Goal: Information Seeking & Learning: Find specific fact

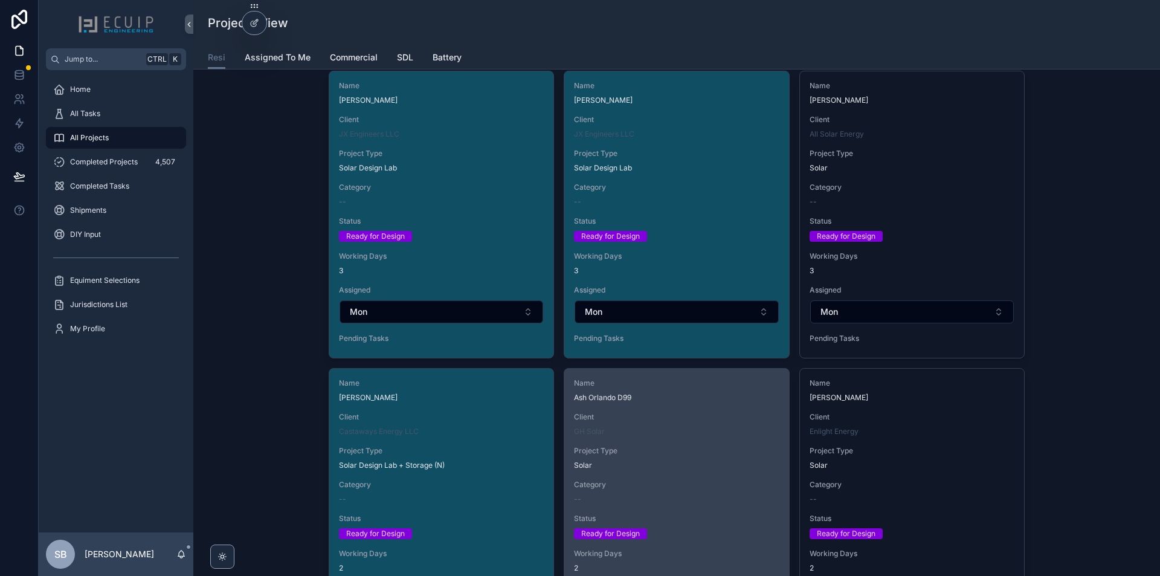
scroll to position [2779, 0]
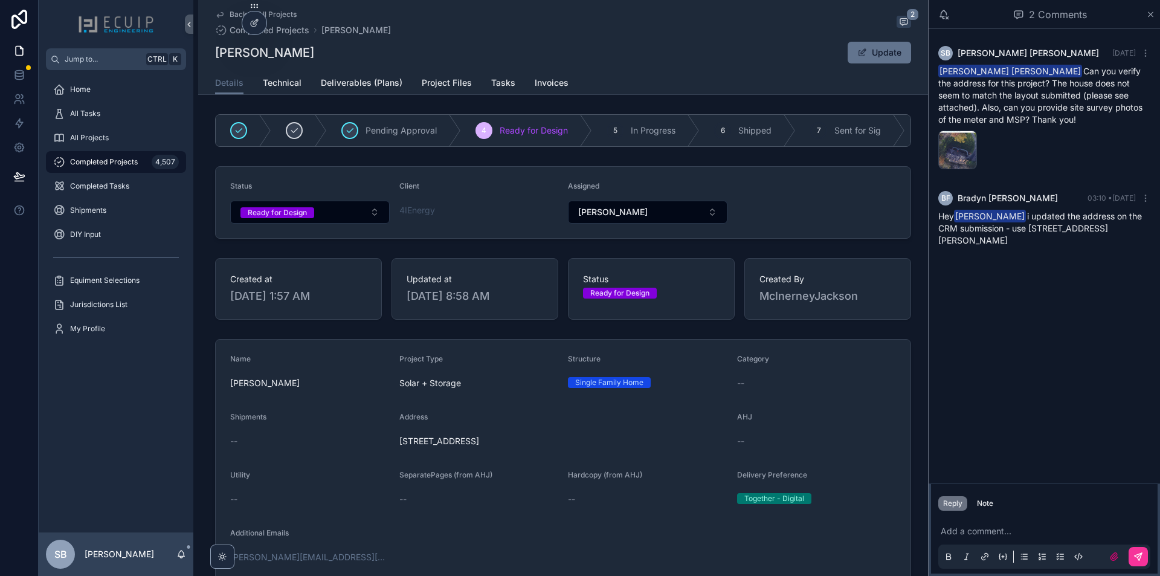
drag, startPoint x: 1061, startPoint y: 251, endPoint x: 1030, endPoint y: 230, distance: 37.4
click at [1030, 230] on div "BF Bradyn Freeman 03:10 • Today Hey Sherri Bernales i updated the address on th…" at bounding box center [1044, 219] width 227 height 70
copy span "9040 Sainsbury Ct, Bristow, VA, USA 20136"
drag, startPoint x: 276, startPoint y: 50, endPoint x: 211, endPoint y: 53, distance: 65.3
click at [211, 53] on div "Back to All Projects Completed Projects Chris Audino 2 Chris Audino Update Deta…" at bounding box center [563, 47] width 730 height 95
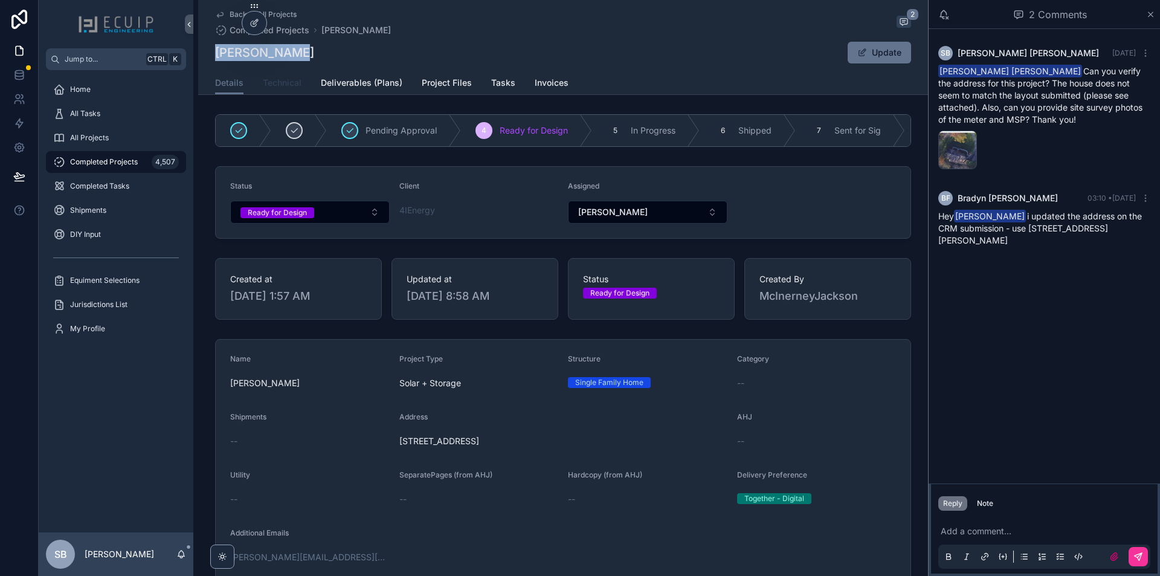
copy h1 "Chris Audino"
drag, startPoint x: 390, startPoint y: 444, endPoint x: 564, endPoint y: 444, distance: 174.0
click at [564, 444] on form "Name Chris Audino Project Type Solar + Storage Structure Single Family Home Cat…" at bounding box center [563, 518] width 695 height 358
drag, startPoint x: 585, startPoint y: 446, endPoint x: 396, endPoint y: 448, distance: 188.5
click at [399, 447] on span "9040 Sainsbury Ct, Bristow, VA, USA 20136" at bounding box center [563, 441] width 328 height 12
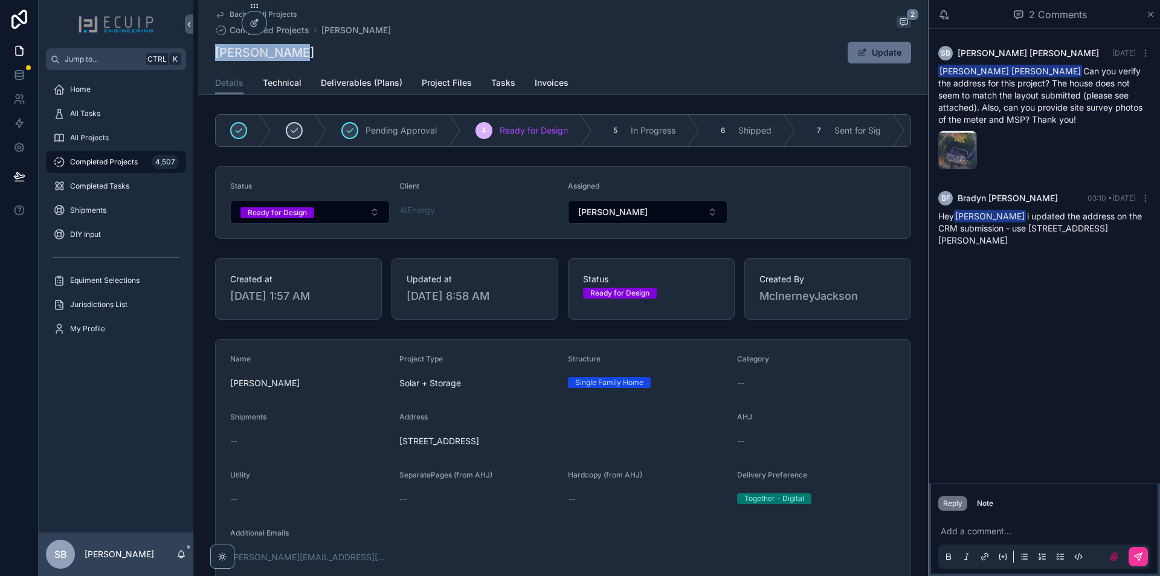
copy span "9040 Sainsbury Ct, Bristow, VA, USA 20136"
drag, startPoint x: 306, startPoint y: 55, endPoint x: 214, endPoint y: 58, distance: 92.5
click at [215, 58] on div "Chris Audino Update" at bounding box center [563, 52] width 696 height 23
copy h1 "Chris Audino"
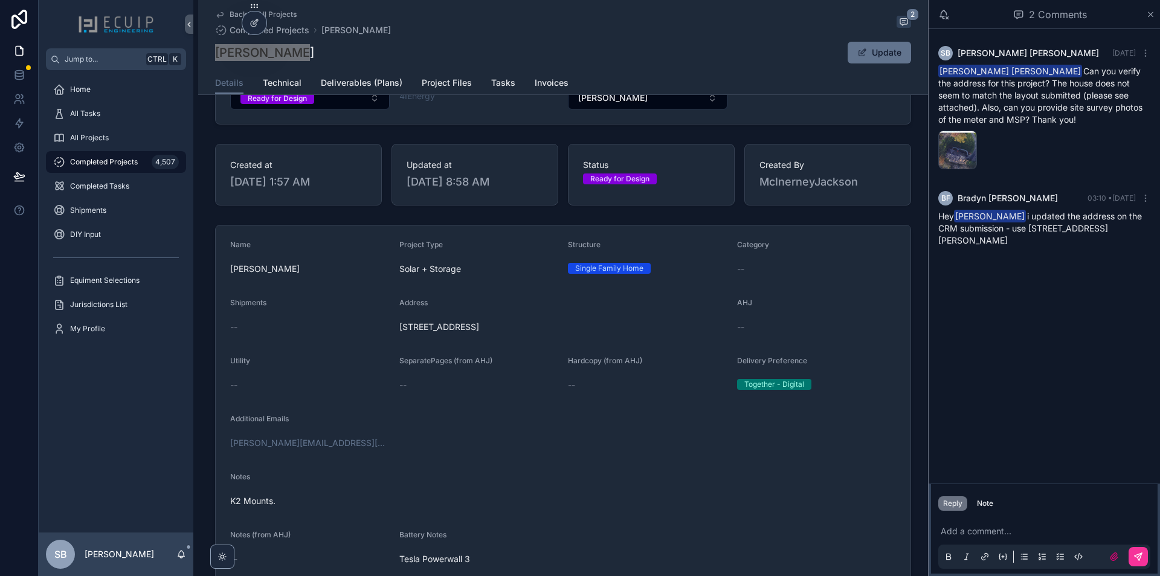
scroll to position [242, 0]
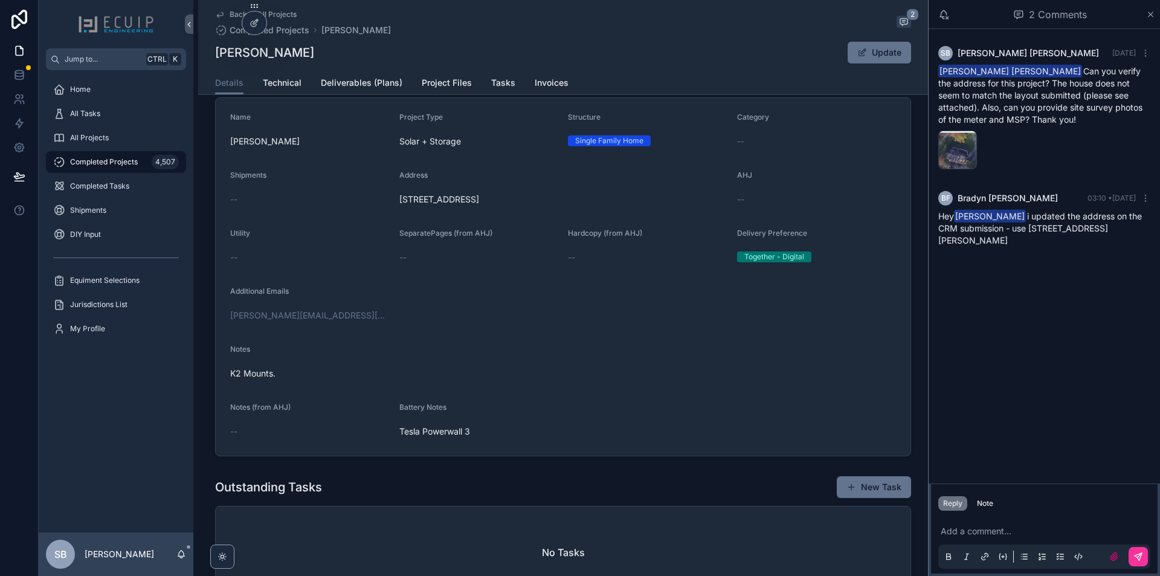
click at [274, 94] on div "Back to All Projects Completed Projects Chris Audino 2 Chris Audino Update Deta…" at bounding box center [563, 47] width 730 height 95
click at [276, 92] on link "Technical" at bounding box center [282, 84] width 39 height 24
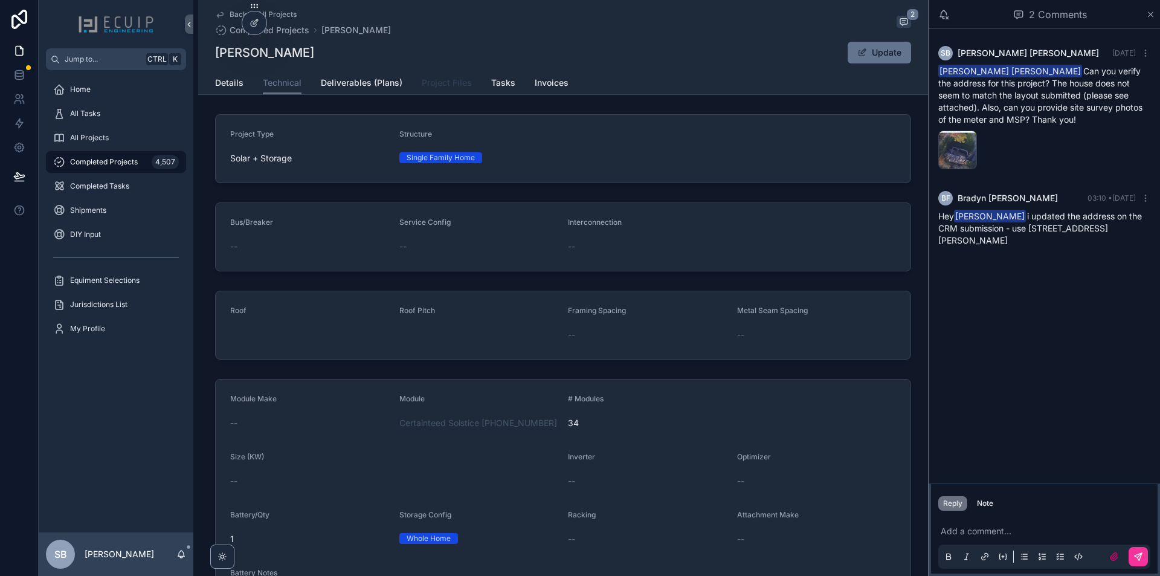
click at [455, 89] on link "Project Files" at bounding box center [447, 84] width 50 height 24
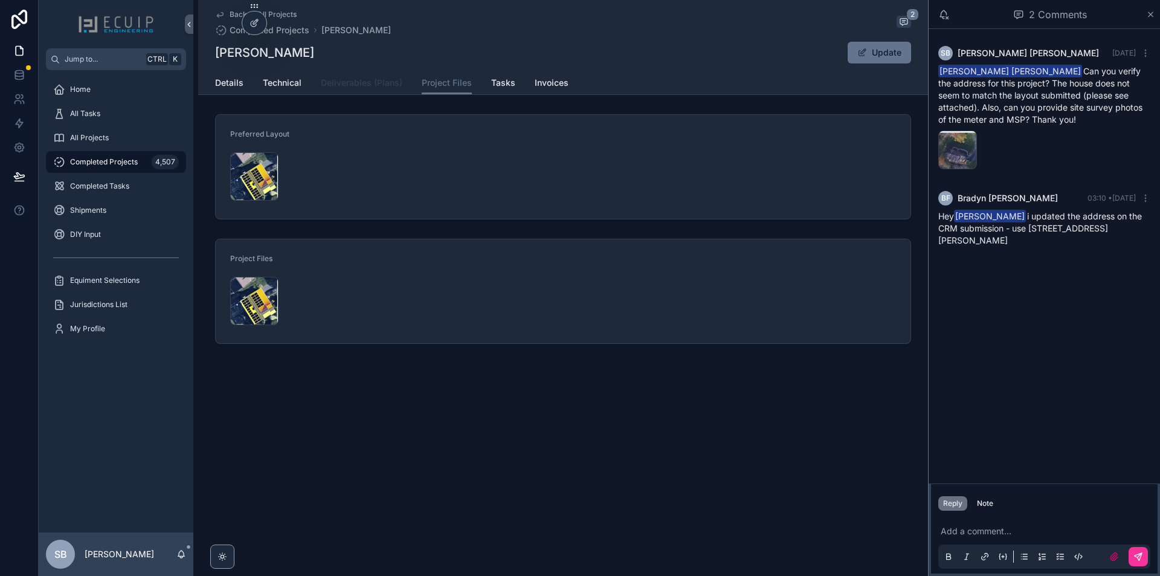
click at [355, 90] on link "Deliverables (Plans)" at bounding box center [362, 84] width 82 height 24
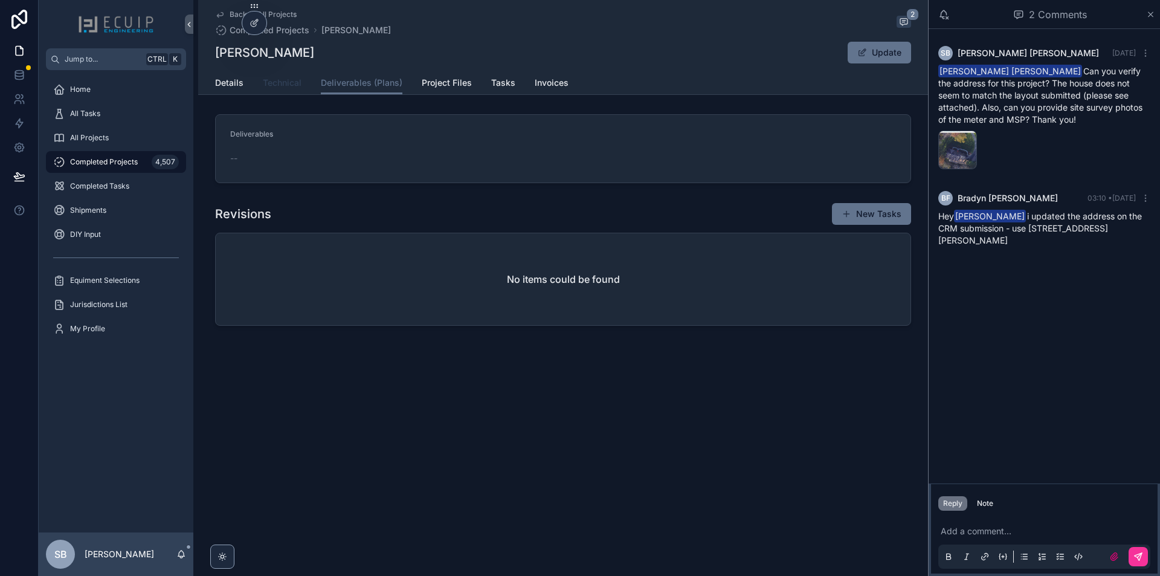
click at [287, 86] on span "Technical" at bounding box center [282, 83] width 39 height 12
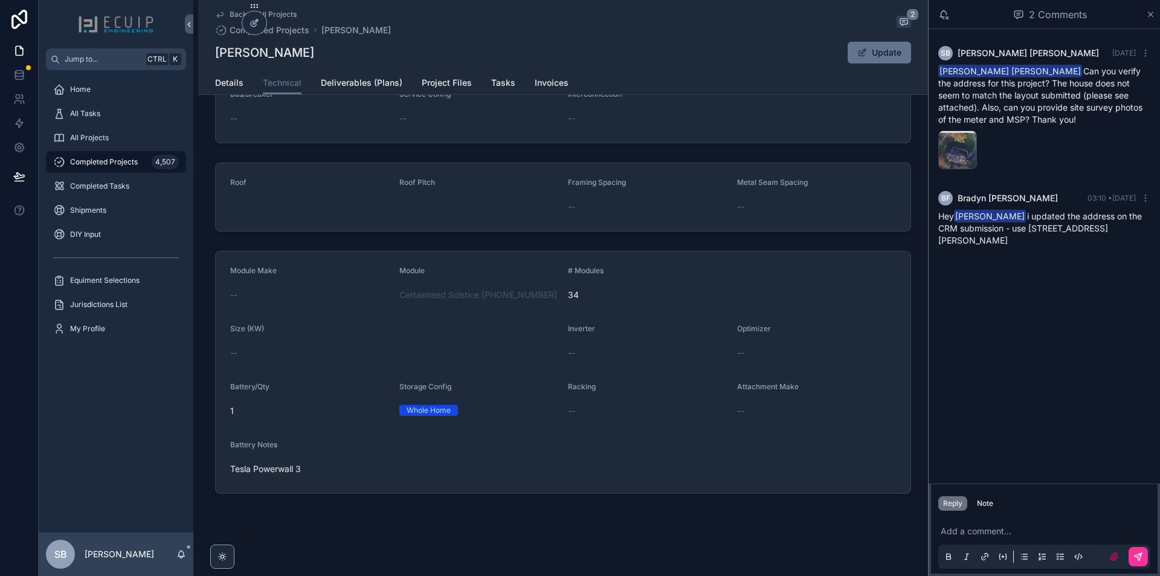
scroll to position [7, 0]
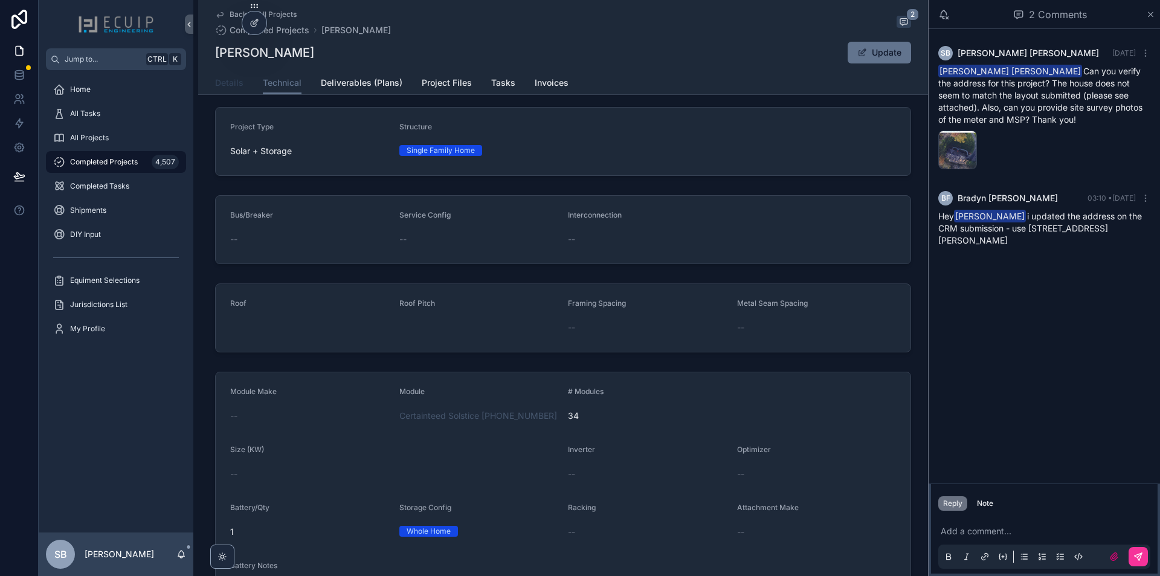
click at [234, 84] on span "Details" at bounding box center [229, 83] width 28 height 12
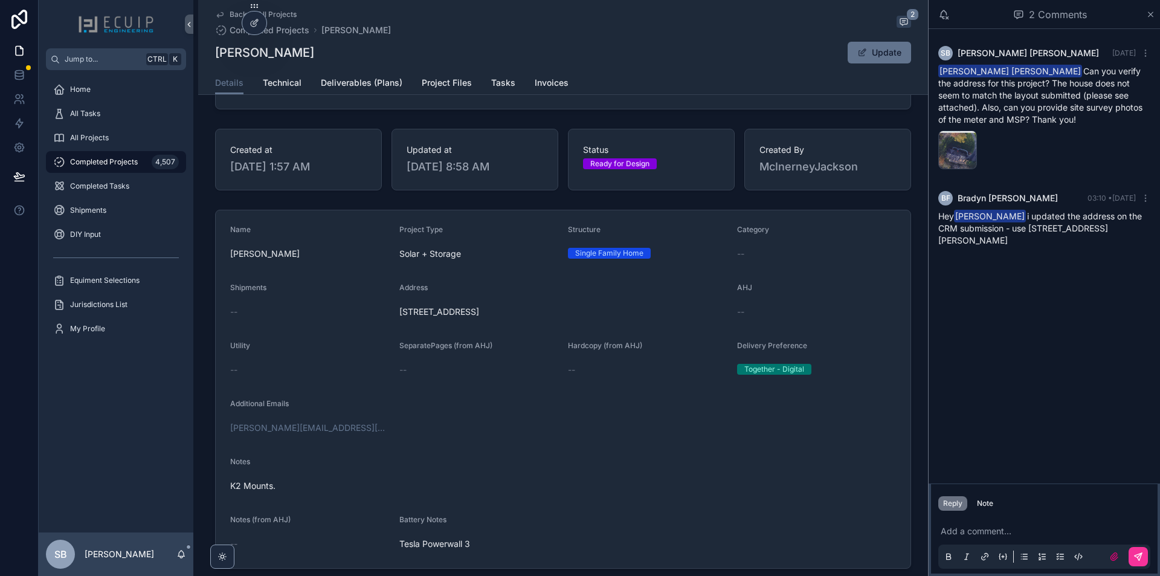
scroll to position [121, 0]
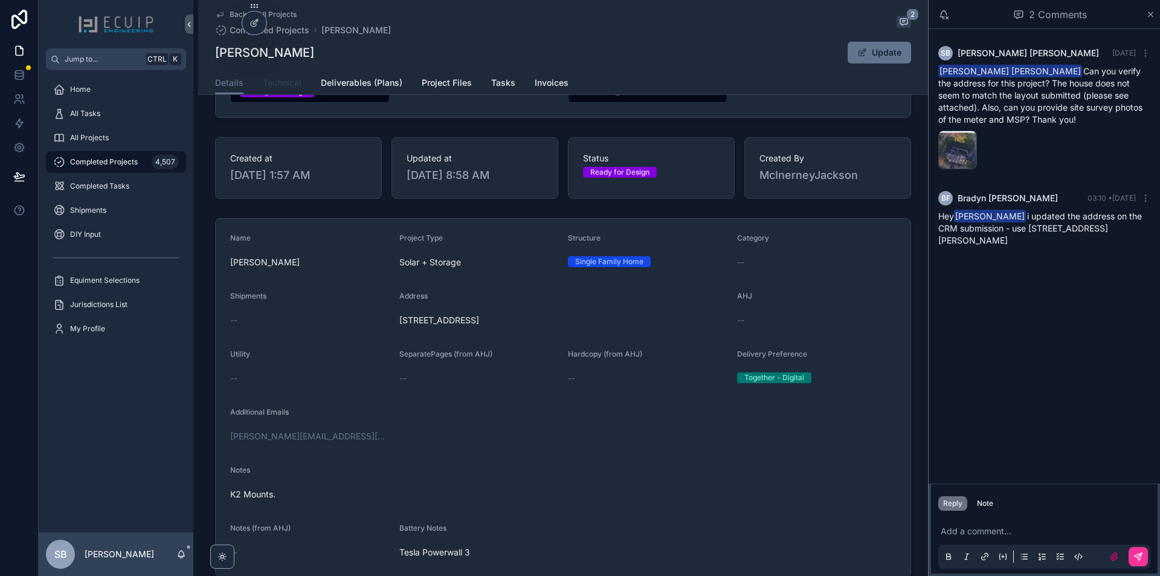
click at [269, 79] on span "Technical" at bounding box center [282, 83] width 39 height 12
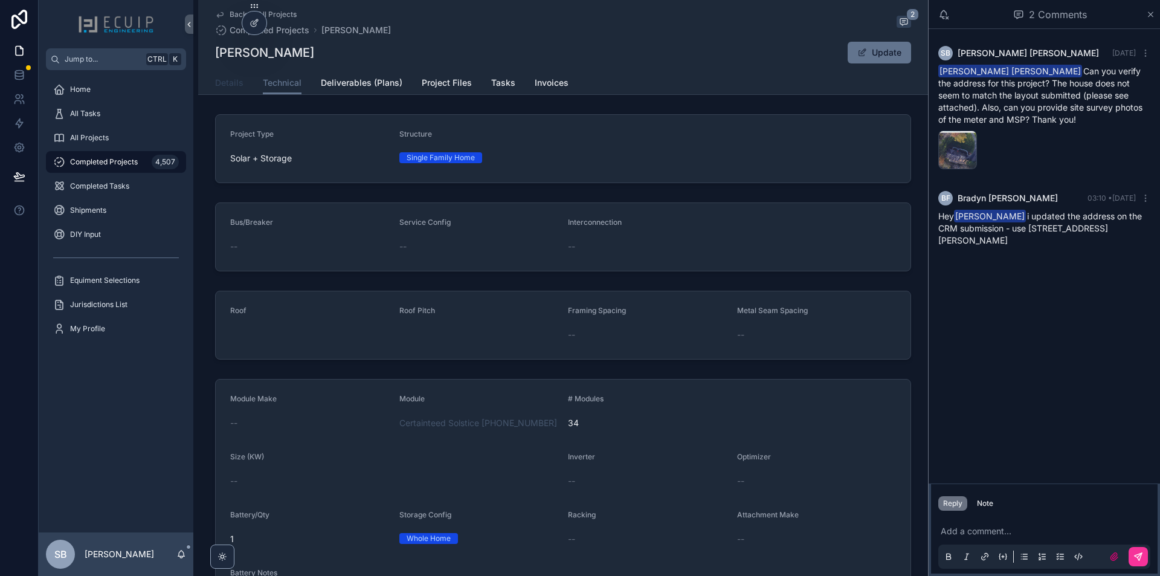
click at [230, 84] on span "Details" at bounding box center [229, 83] width 28 height 12
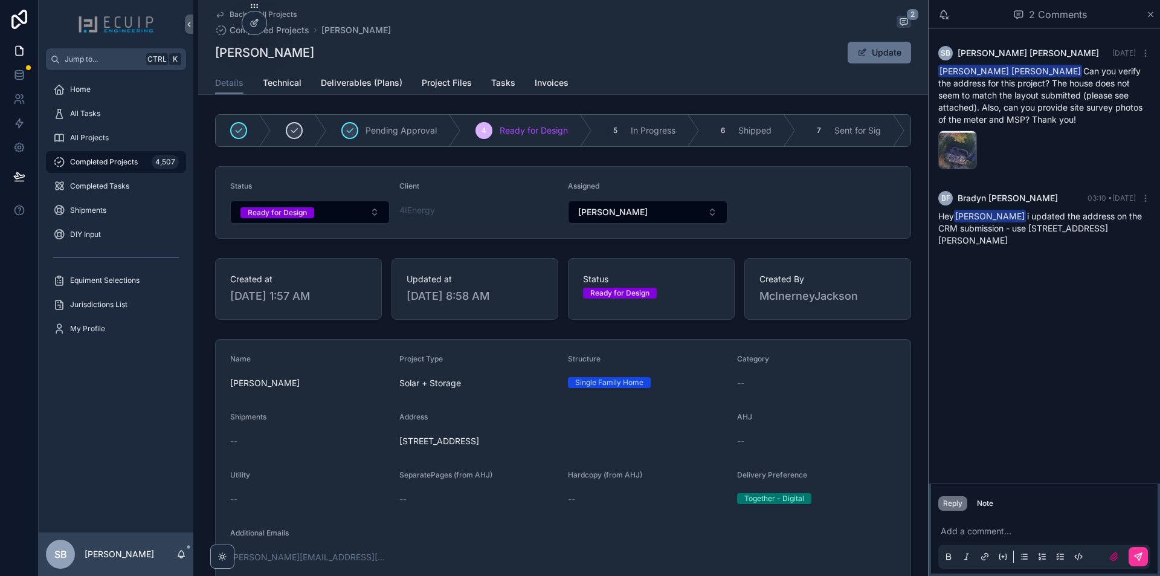
click at [413, 86] on div "Details Technical Deliverables (Plans) Project Files Tasks Invoices" at bounding box center [563, 82] width 696 height 23
click at [433, 86] on span "Project Files" at bounding box center [447, 83] width 50 height 12
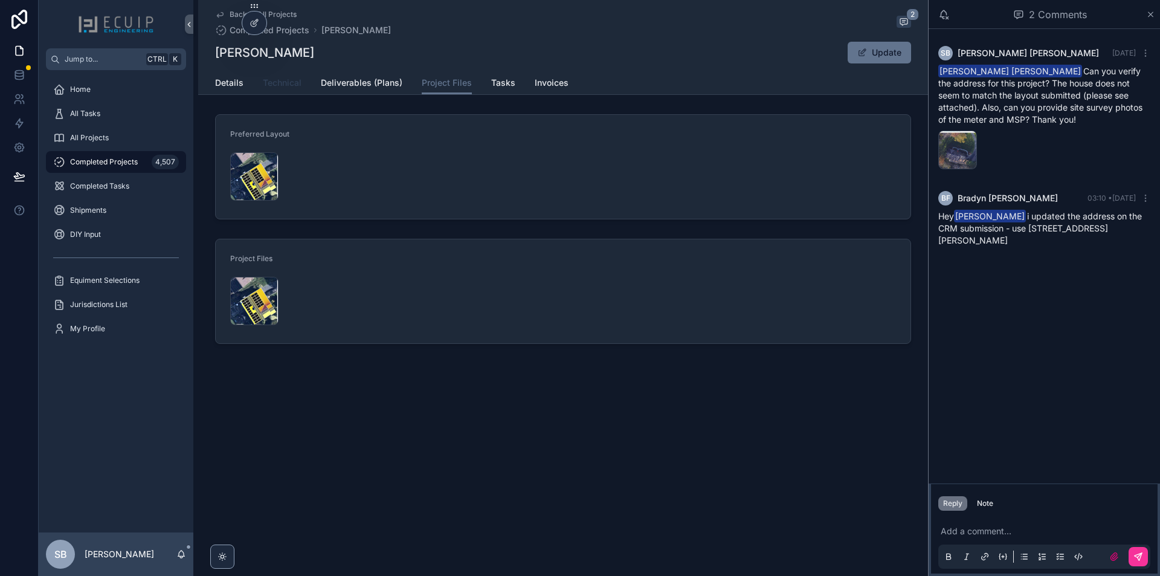
click at [286, 87] on span "Technical" at bounding box center [282, 83] width 39 height 12
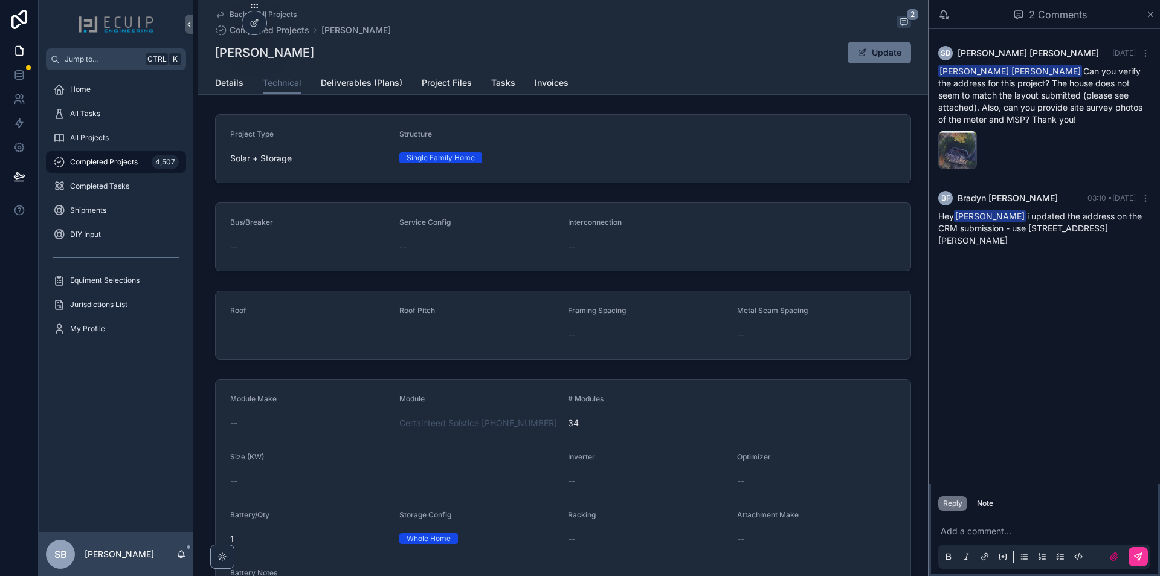
click at [242, 86] on div "Details Technical Deliverables (Plans) Project Files Tasks Invoices" at bounding box center [563, 82] width 696 height 23
click at [230, 86] on span "Details" at bounding box center [229, 83] width 28 height 12
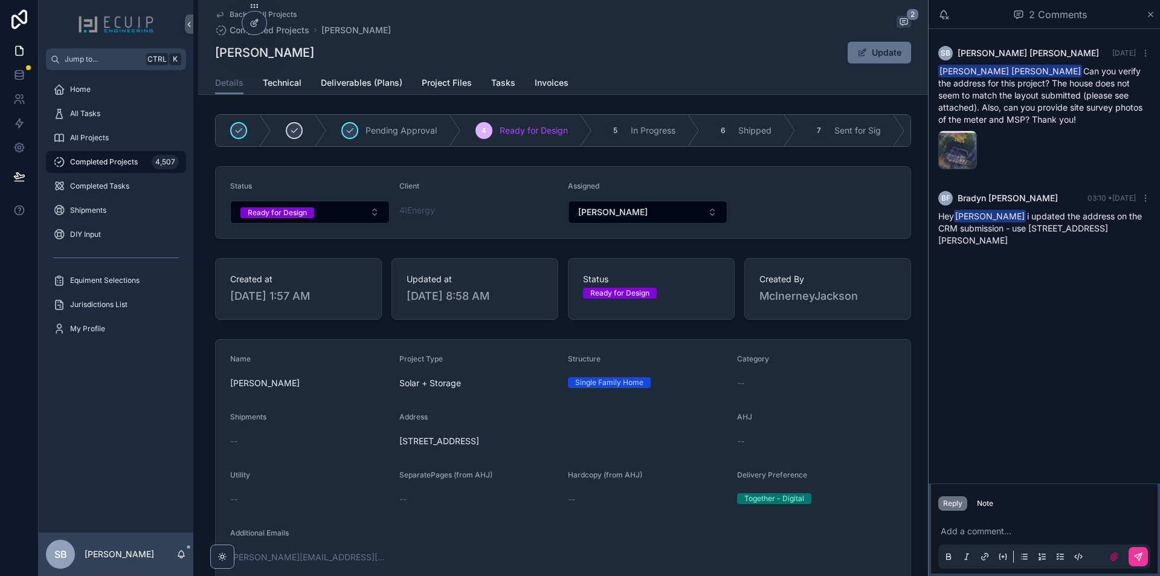
drag, startPoint x: 449, startPoint y: 459, endPoint x: 393, endPoint y: 454, distance: 56.4
click at [393, 454] on form "Name Chris Audino Project Type Solar + Storage Structure Single Family Home Cat…" at bounding box center [563, 518] width 695 height 358
copy span "9040 Sainsbury Ct, Bristow, VA, USA 20136"
click at [440, 80] on span "Project Files" at bounding box center [447, 83] width 50 height 12
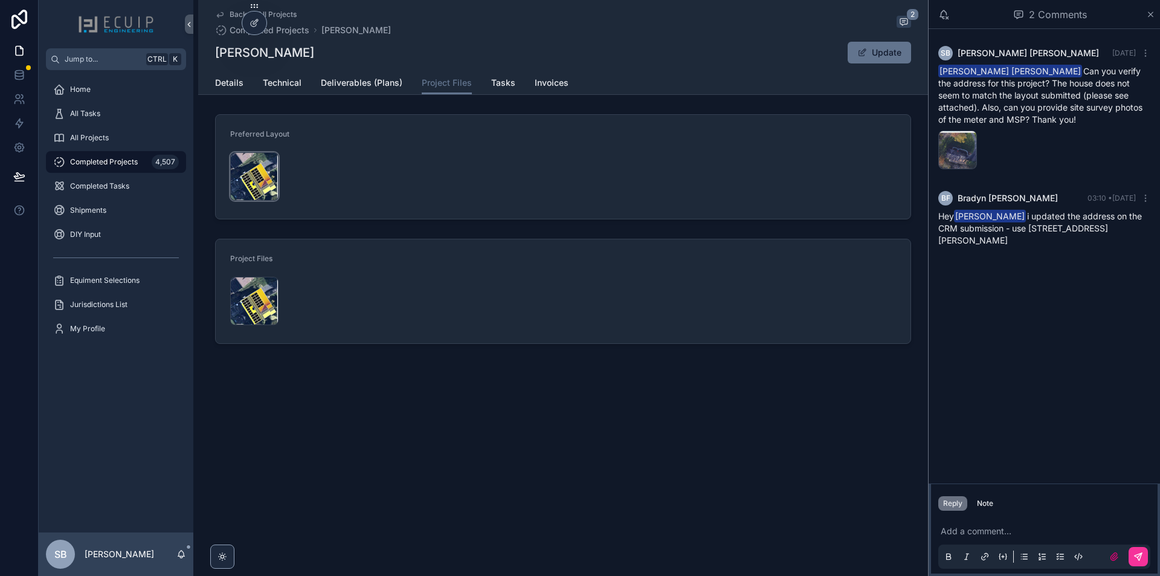
click at [252, 167] on div "Screenshot-2025-10-02-at-1.55.57-PM .png" at bounding box center [254, 176] width 48 height 48
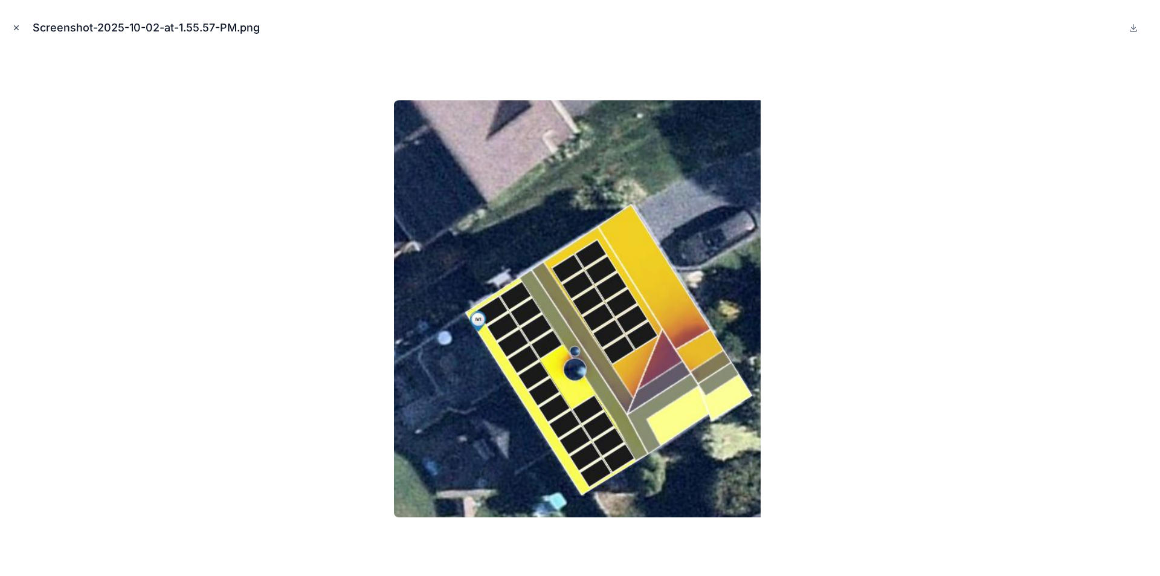
click at [14, 28] on icon "Close modal" at bounding box center [16, 28] width 8 height 8
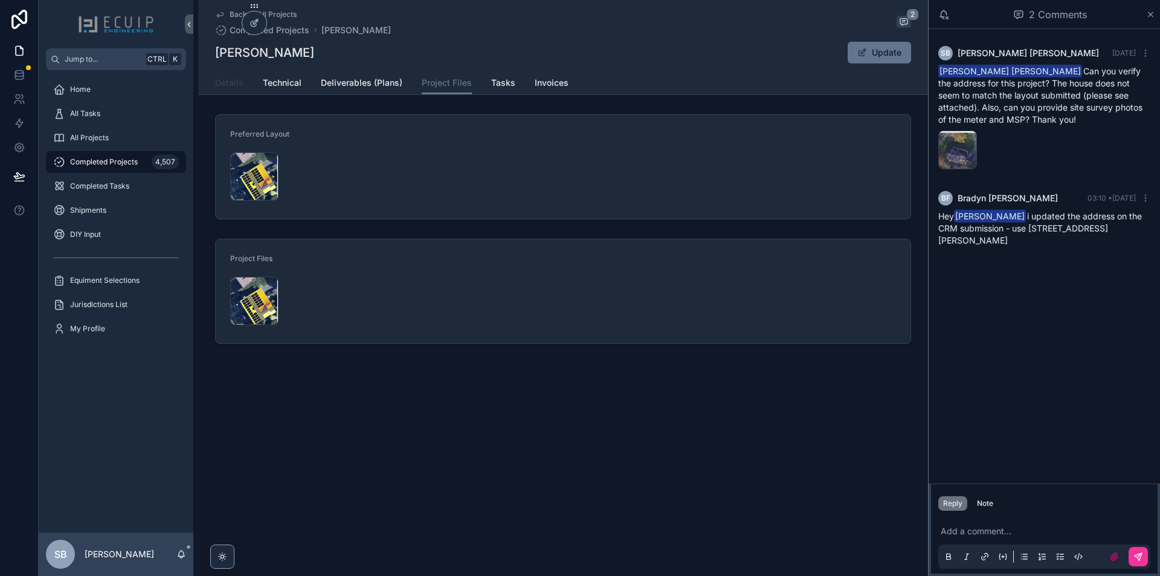
click at [219, 77] on span "Details" at bounding box center [229, 83] width 28 height 12
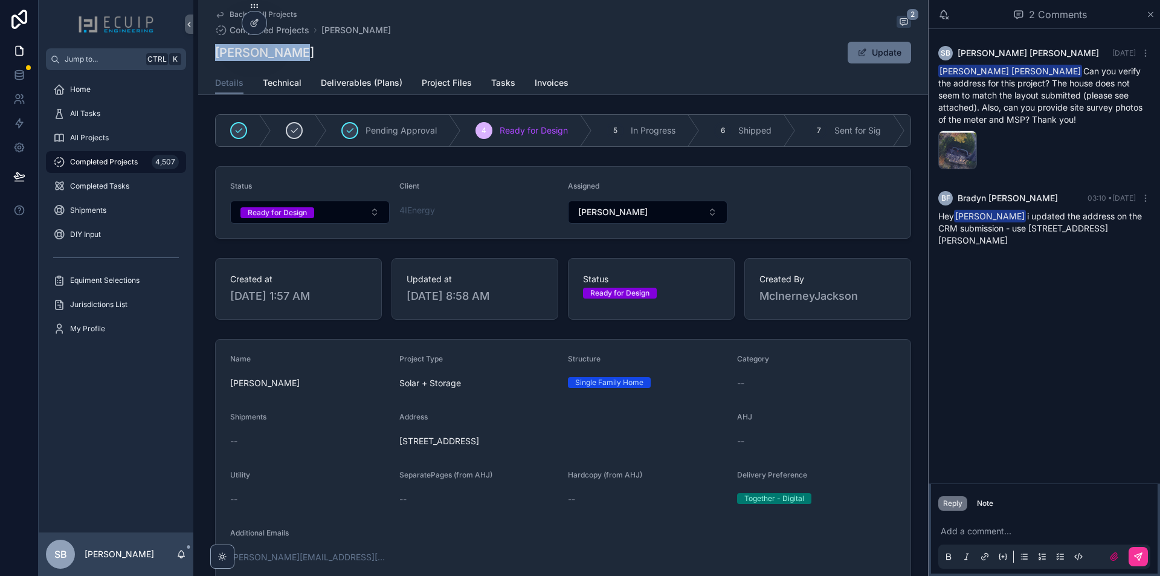
drag, startPoint x: 313, startPoint y: 60, endPoint x: 213, endPoint y: 56, distance: 100.9
click at [215, 56] on div "Chris Audino Update" at bounding box center [563, 52] width 696 height 23
copy h1 "Chris Audino"
click at [985, 503] on div "Note" at bounding box center [985, 503] width 16 height 10
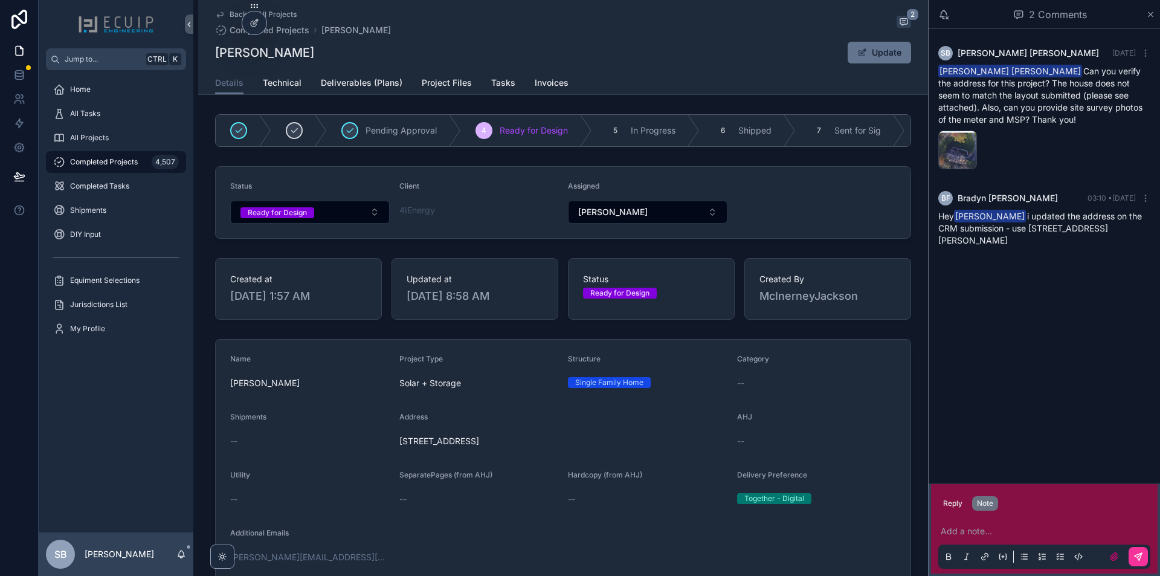
click at [977, 536] on p "scrollable content" at bounding box center [1046, 531] width 212 height 12
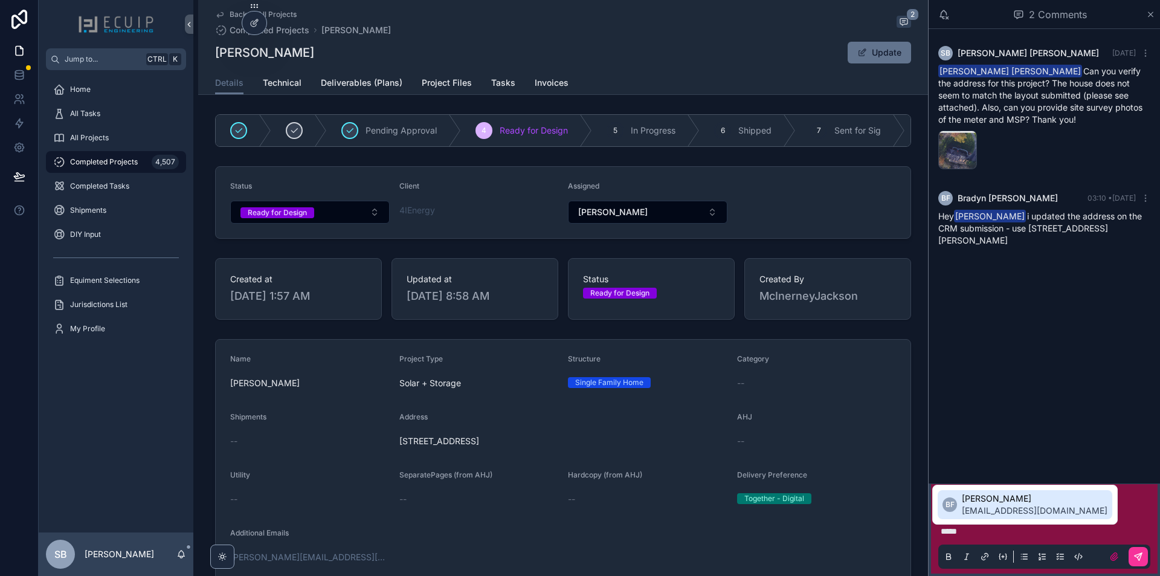
click at [977, 507] on span "bradyn@ecuip.com" at bounding box center [1035, 510] width 146 height 12
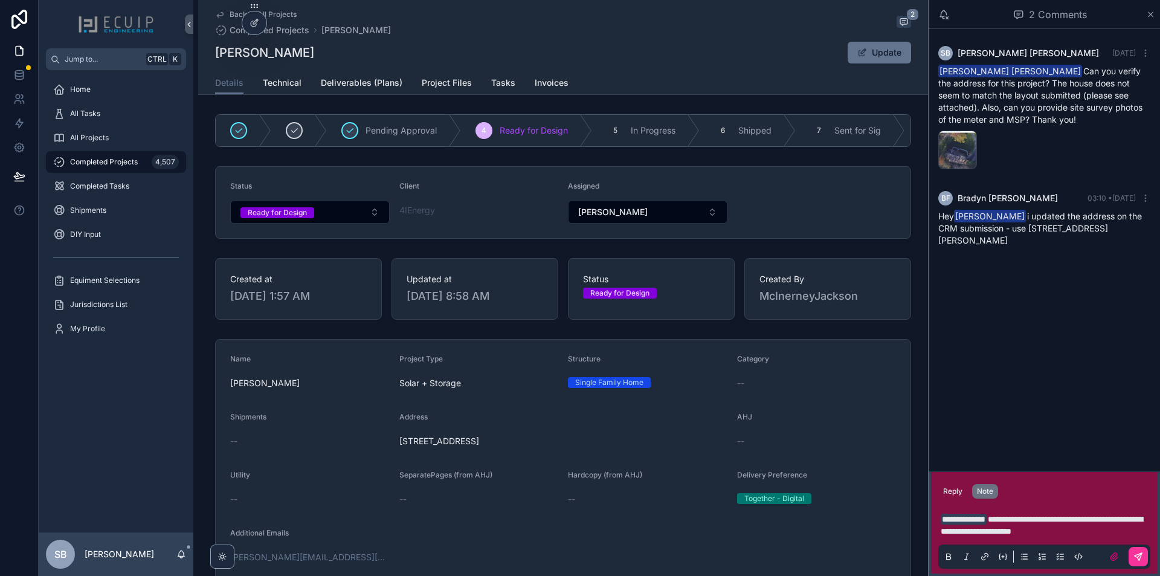
click at [1048, 529] on span "**********" at bounding box center [1041, 525] width 202 height 21
click at [1124, 537] on div "**********" at bounding box center [1044, 537] width 212 height 63
click at [1122, 533] on p "**********" at bounding box center [1046, 525] width 212 height 24
click at [977, 532] on span "**********" at bounding box center [1041, 525] width 202 height 21
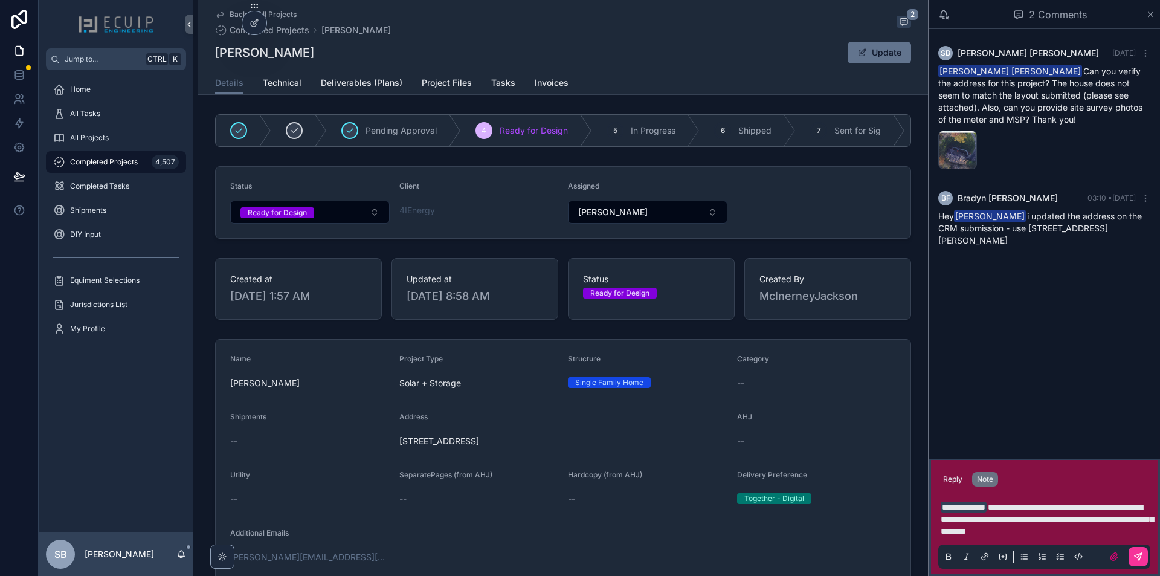
click at [1132, 530] on p "**********" at bounding box center [1046, 519] width 212 height 36
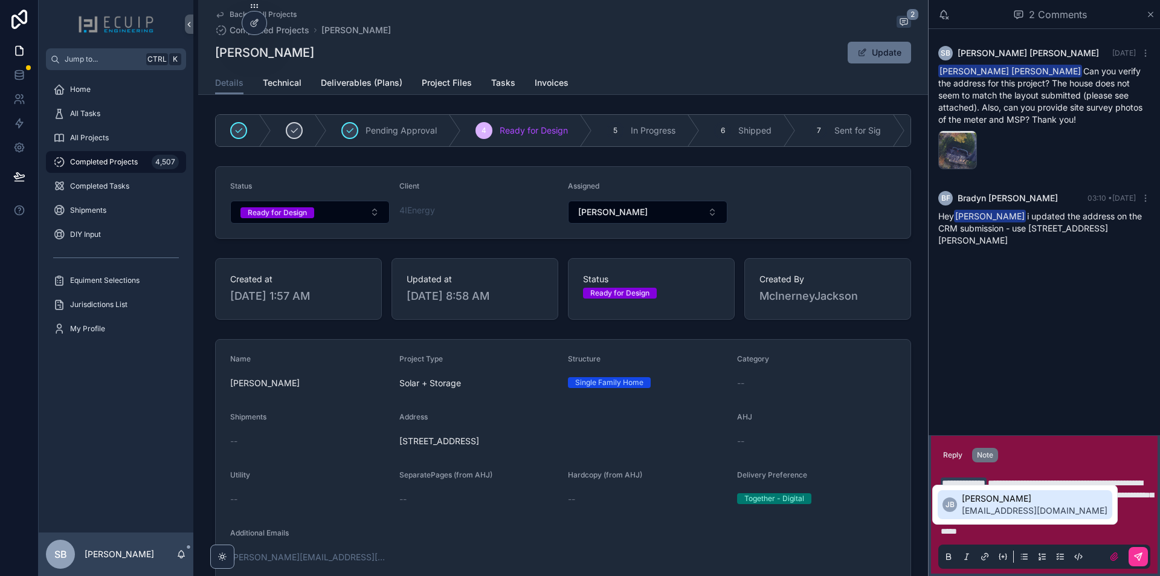
click at [1002, 511] on span "jhunelb@gmail.com" at bounding box center [1035, 510] width 146 height 12
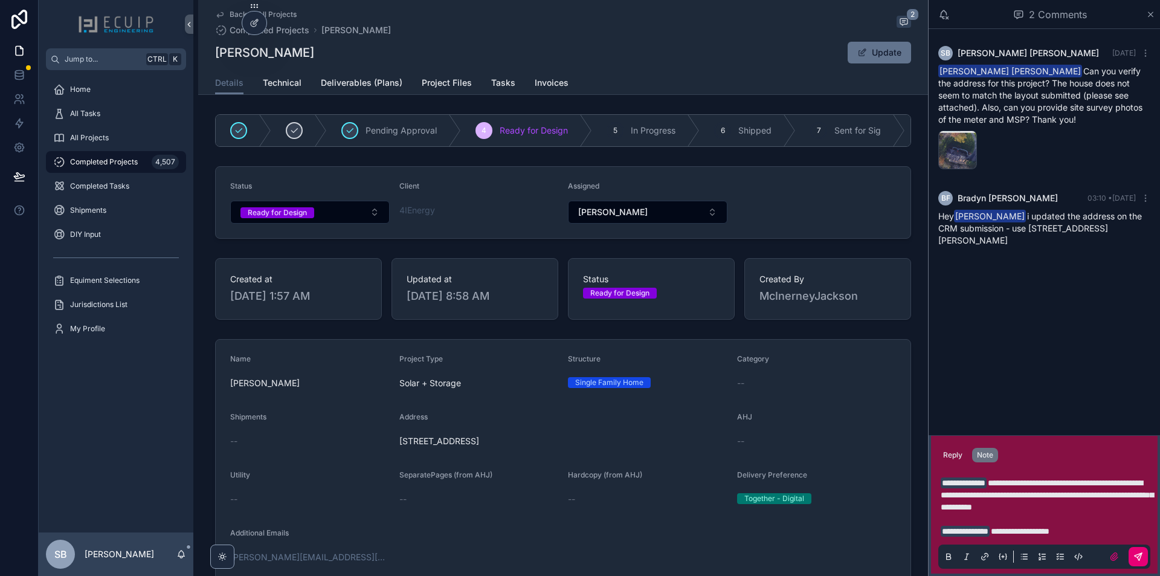
click at [1136, 558] on icon "scrollable content" at bounding box center [1138, 556] width 10 height 10
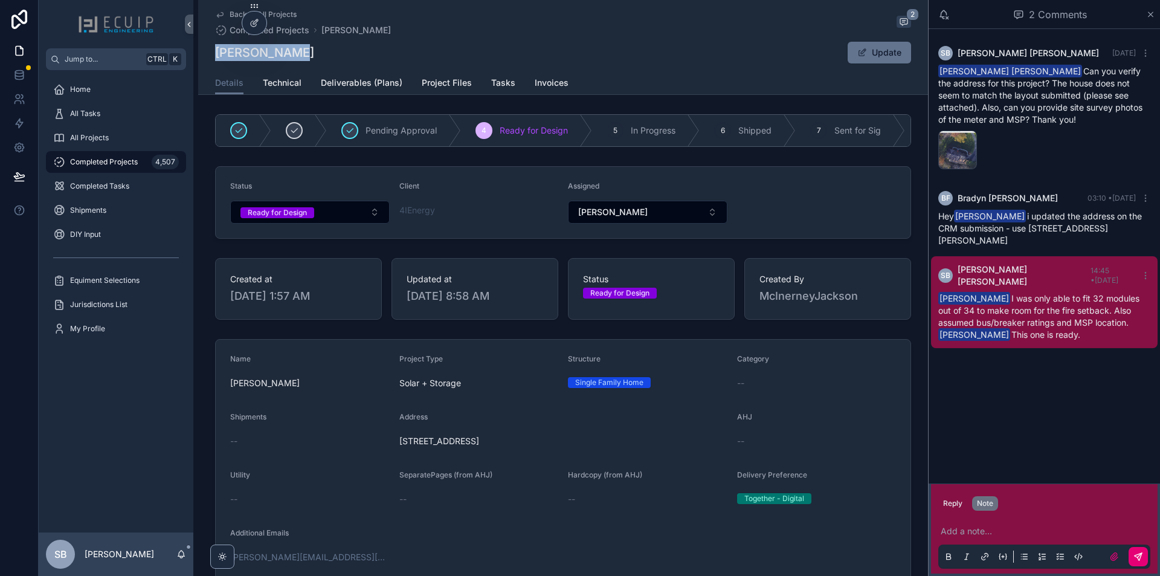
drag, startPoint x: 309, startPoint y: 58, endPoint x: 214, endPoint y: 50, distance: 95.8
click at [215, 50] on div "Chris Audino Update" at bounding box center [563, 52] width 696 height 23
copy h1 "Chris Audino"
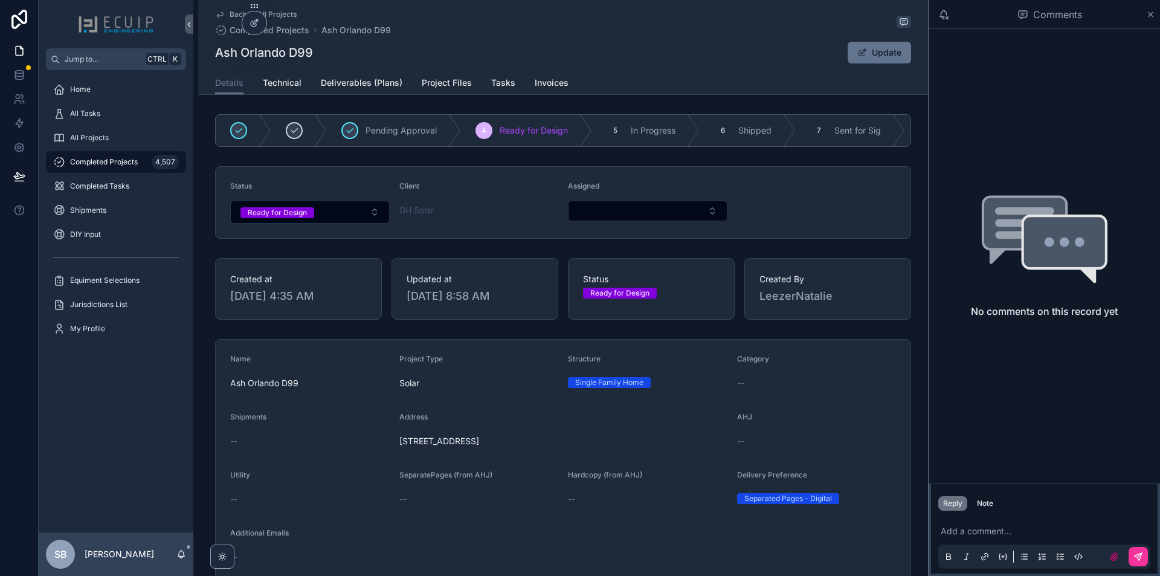
scroll to position [181, 0]
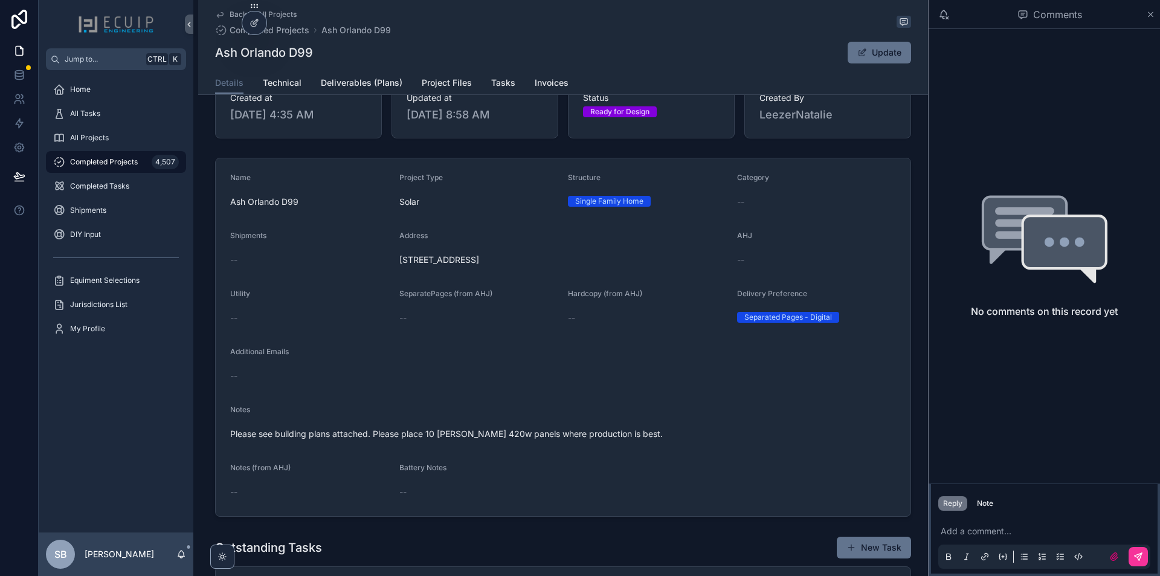
drag, startPoint x: 393, startPoint y: 272, endPoint x: 637, endPoint y: 272, distance: 244.6
click at [637, 272] on form "Name Ash Orlando D99 Project Type Solar Structure Single Family Home Category -…" at bounding box center [563, 337] width 695 height 358
copy span "[STREET_ADDRESS]"
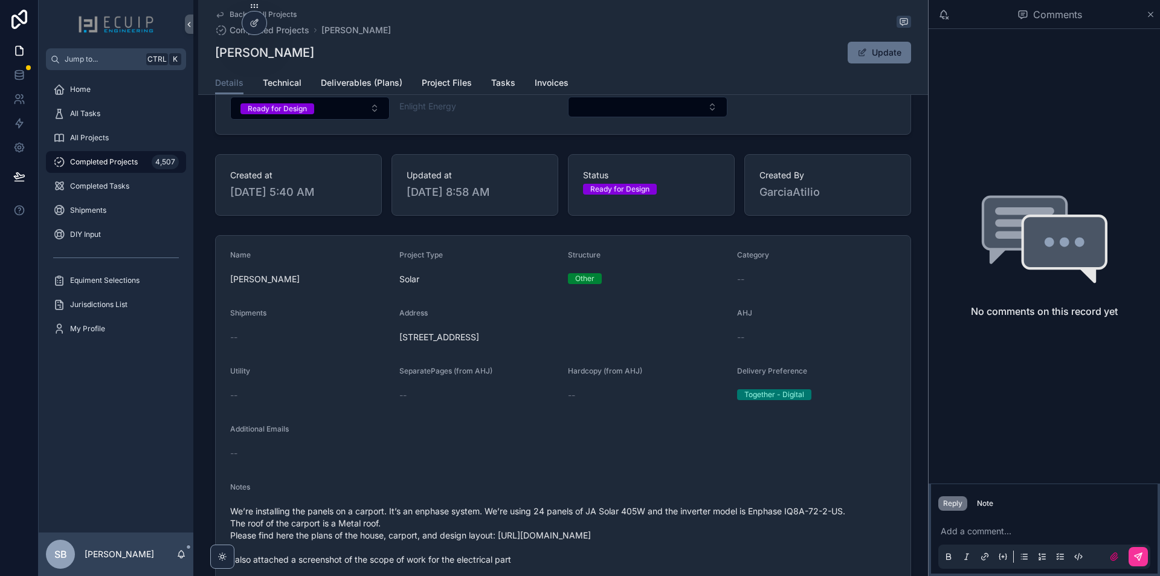
scroll to position [302, 0]
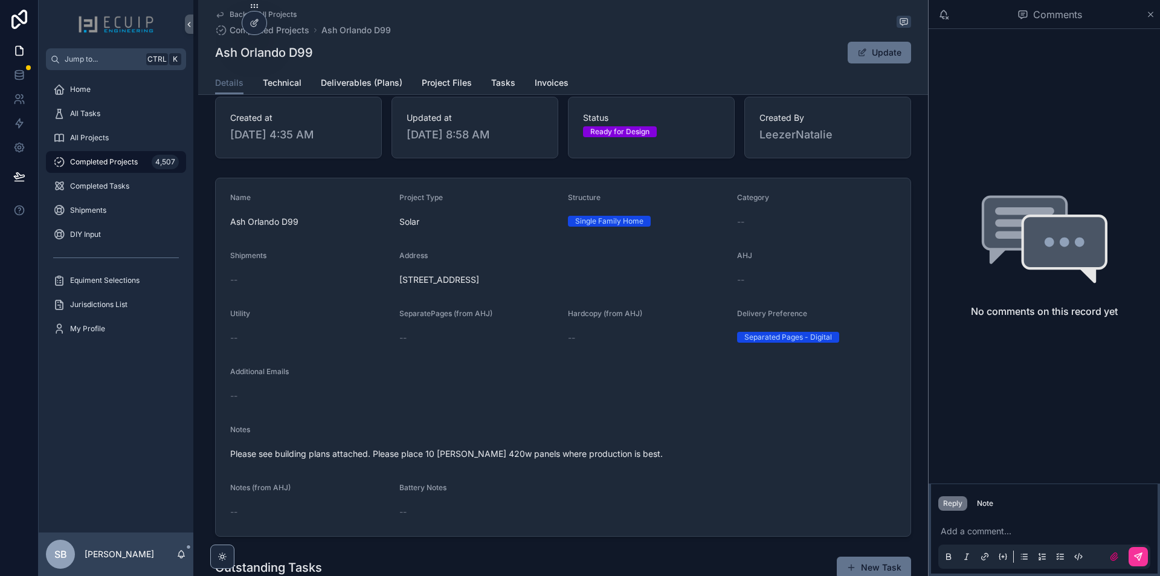
scroll to position [242, 0]
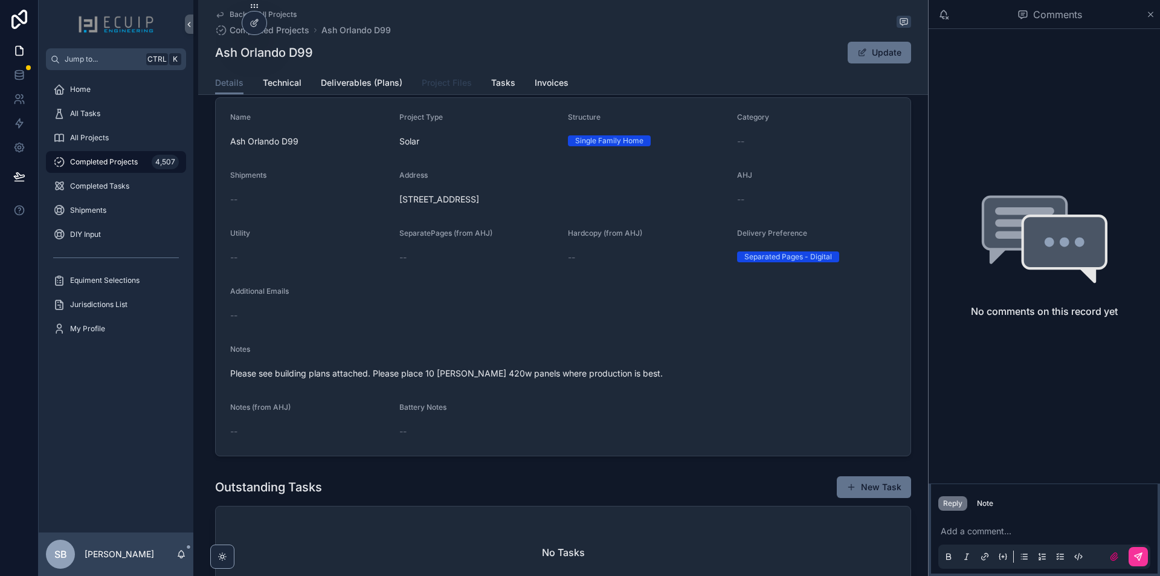
click at [445, 80] on span "Project Files" at bounding box center [447, 83] width 50 height 12
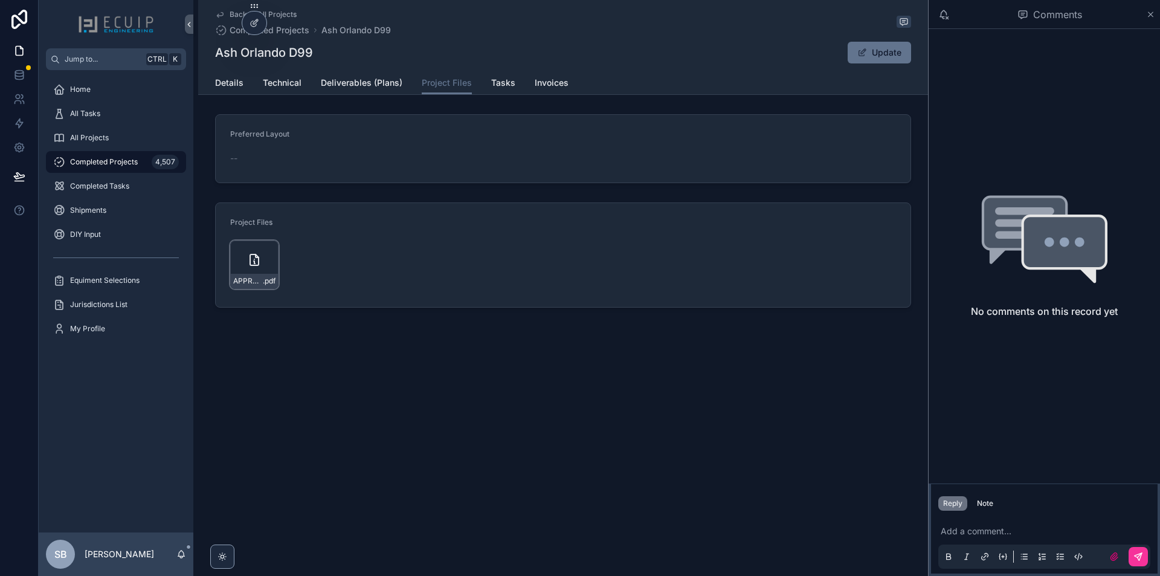
click at [240, 269] on div "APPROVED_Plans_WEP45_D99_[DATE]_919284 .pdf" at bounding box center [254, 264] width 48 height 48
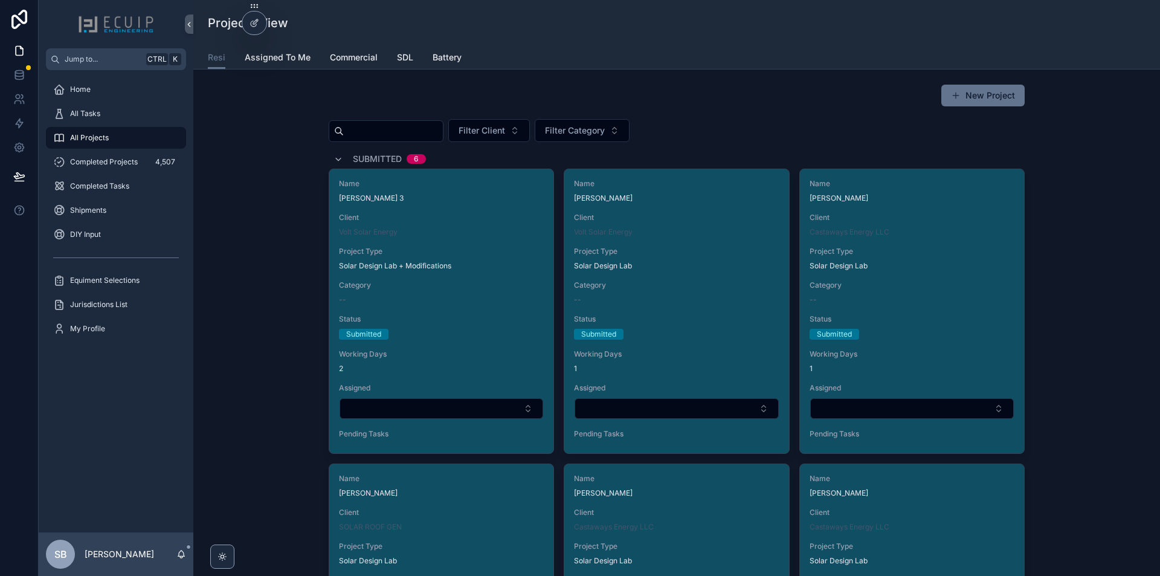
scroll to position [2779, 0]
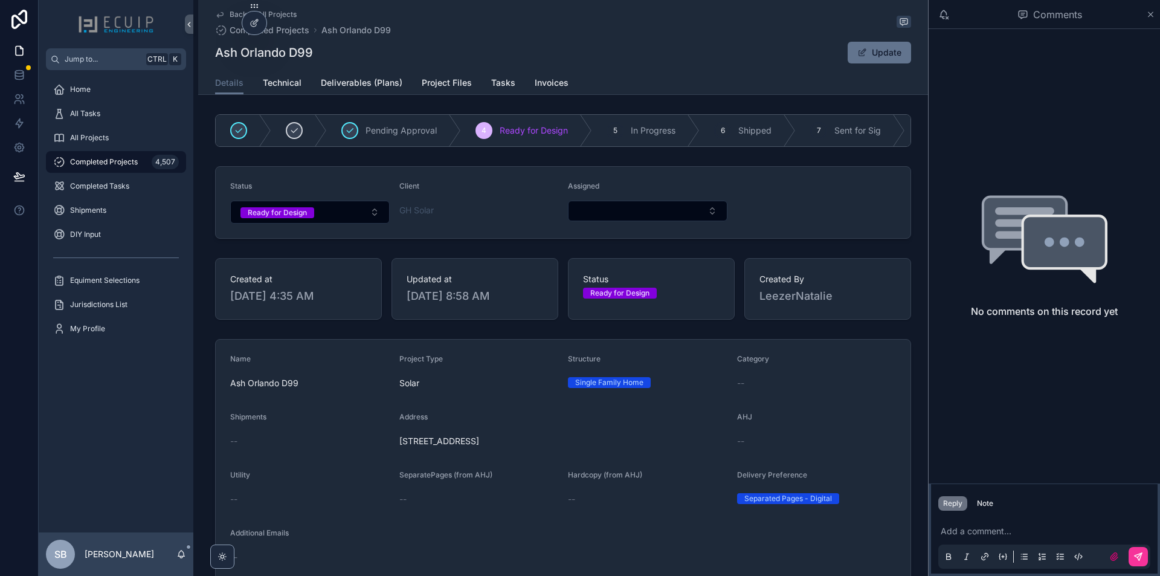
drag, startPoint x: 541, startPoint y: 446, endPoint x: 394, endPoint y: 449, distance: 146.2
click at [394, 449] on form "Name Ash Orlando D99 Project Type Solar Structure Single Family Home Category -…" at bounding box center [563, 518] width 695 height 358
copy span "2951 Garden Trail Bend St. Cloud, FL 34771"
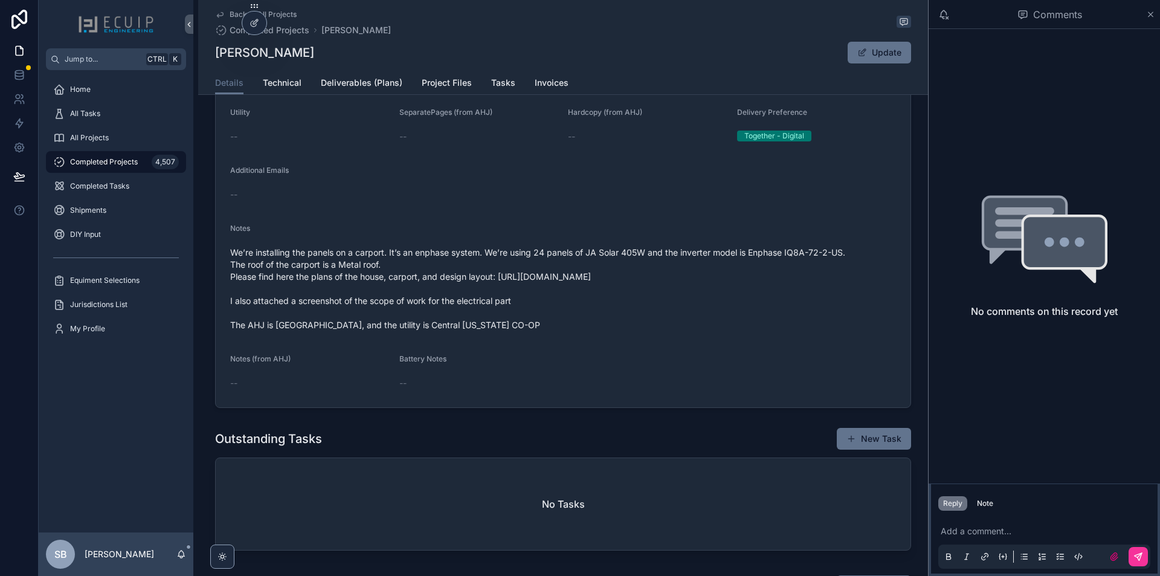
scroll to position [302, 0]
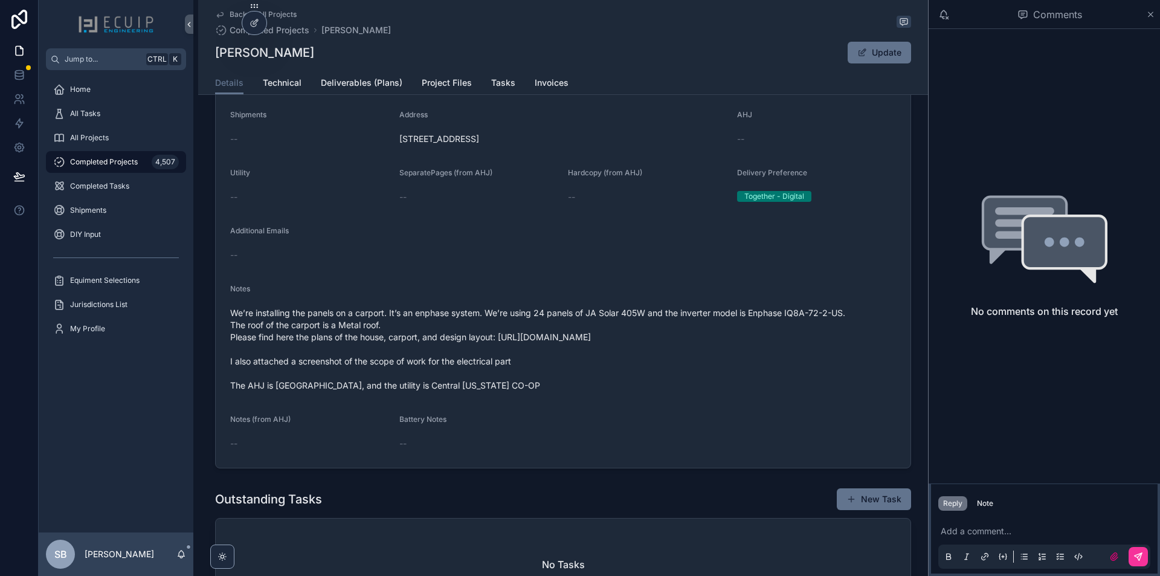
drag, startPoint x: 522, startPoint y: 149, endPoint x: 394, endPoint y: 152, distance: 128.1
click at [394, 152] on form "Name [PERSON_NAME] Project Type Solar Structure Other Category -- Shipments -- …" at bounding box center [563, 252] width 695 height 430
copy span "[STREET_ADDRESS]"
drag, startPoint x: 500, startPoint y: 341, endPoint x: 891, endPoint y: 342, distance: 391.4
click at [891, 342] on span "We’re installing the panels on a carport. It’s an enphase system. We’re using 2…" at bounding box center [563, 349] width 666 height 85
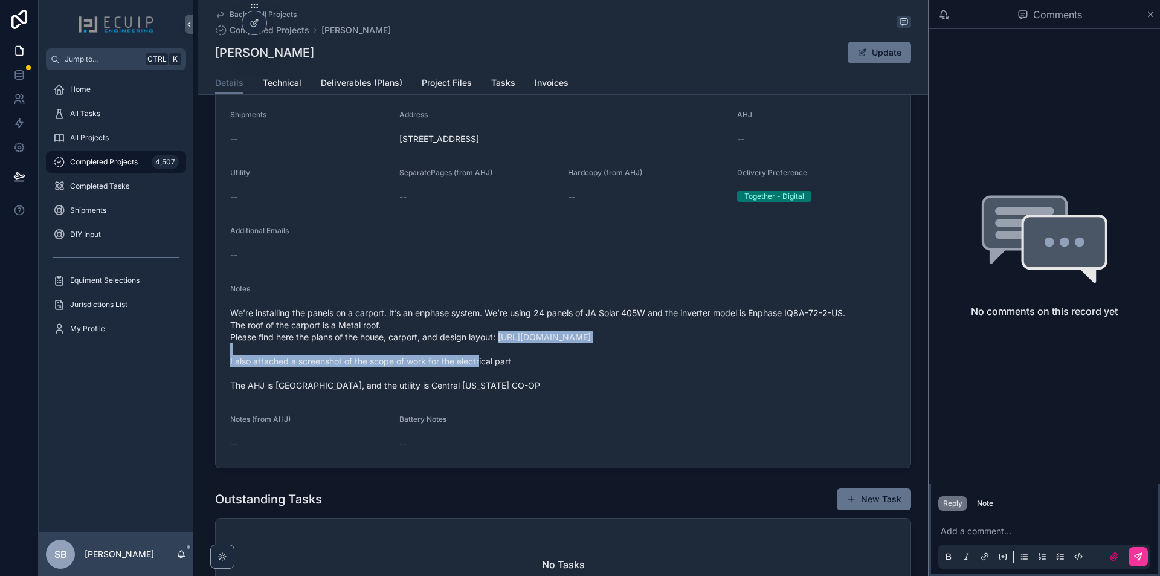
copy span "[URL][DOMAIN_NAME]"
